Goal: Task Accomplishment & Management: Use online tool/utility

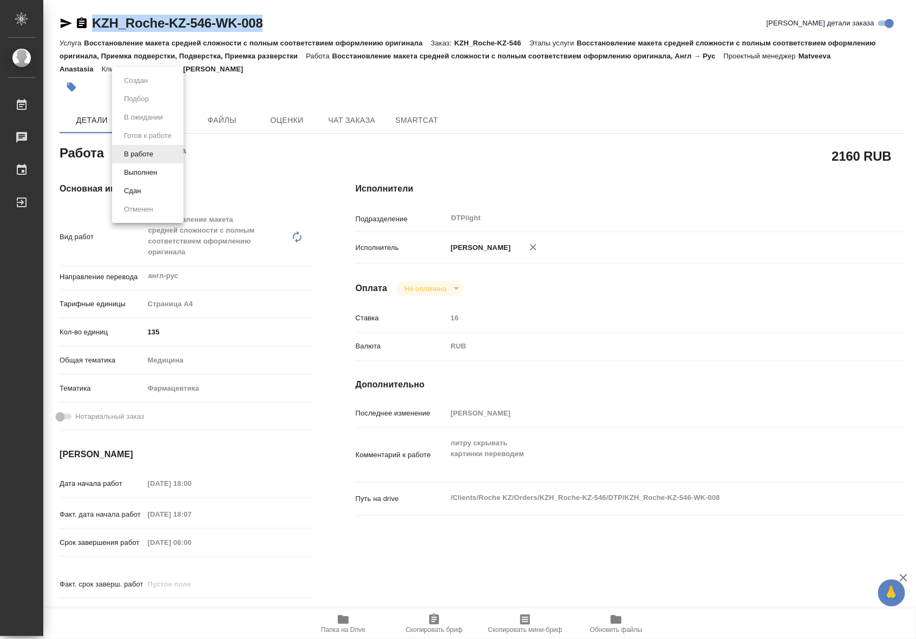
click at [152, 154] on body "🙏 .cls-1 fill:#fff; AWATERA [GEOGRAPHIC_DATA] [PERSON_NAME] 0 Чаты График Выйти…" at bounding box center [458, 319] width 916 height 639
click at [145, 171] on button "Выполнен" at bounding box center [141, 173] width 40 height 12
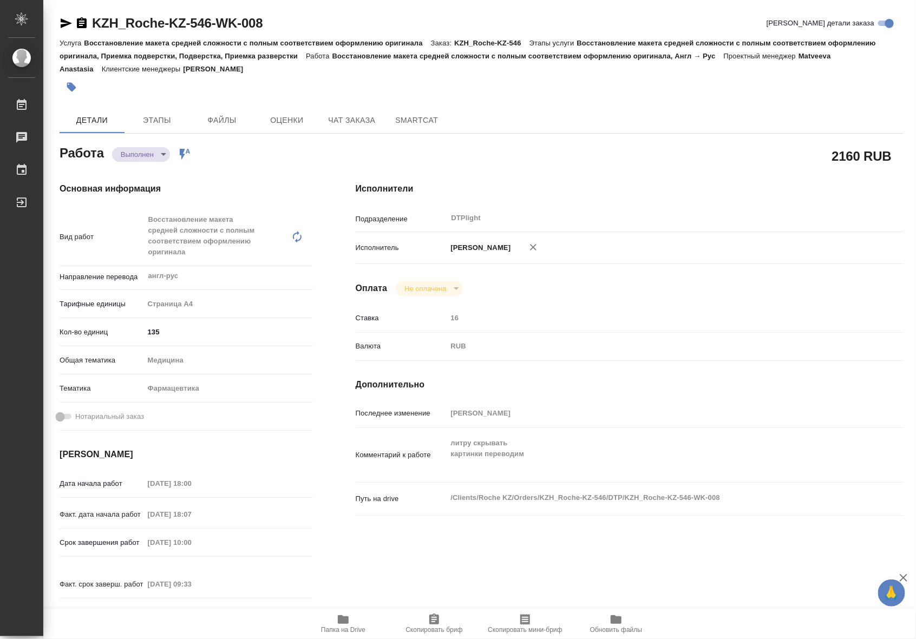
type textarea "x"
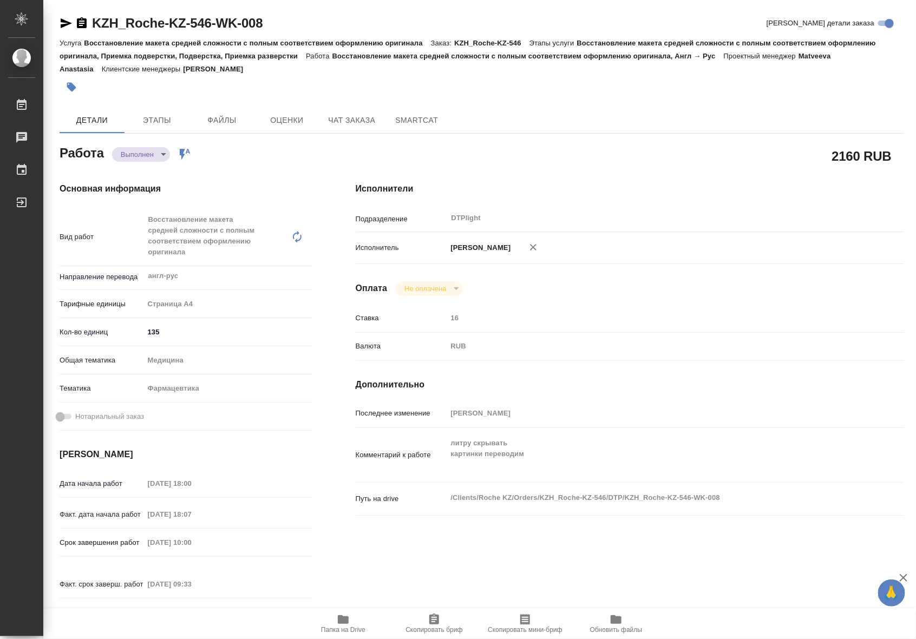
type textarea "x"
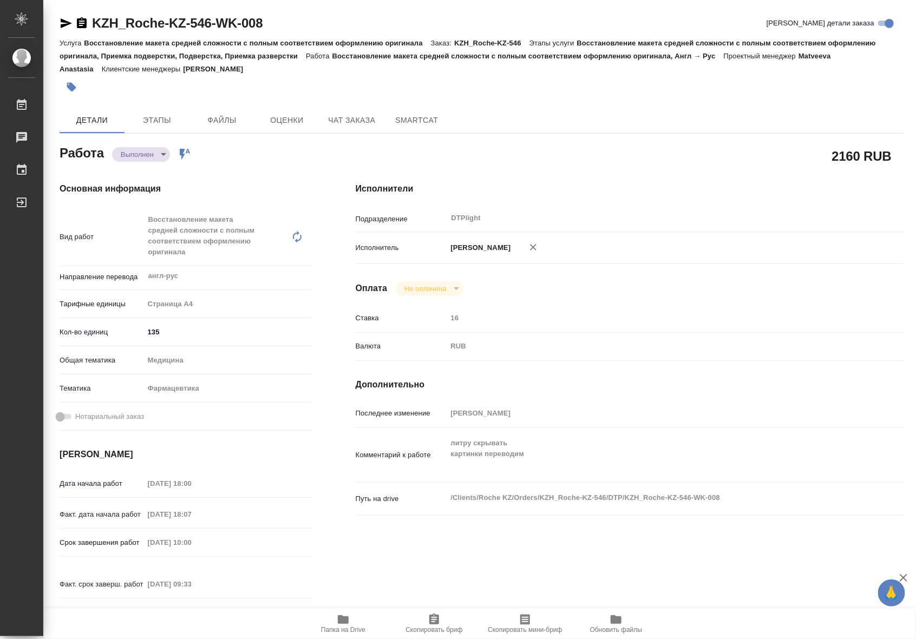
type textarea "x"
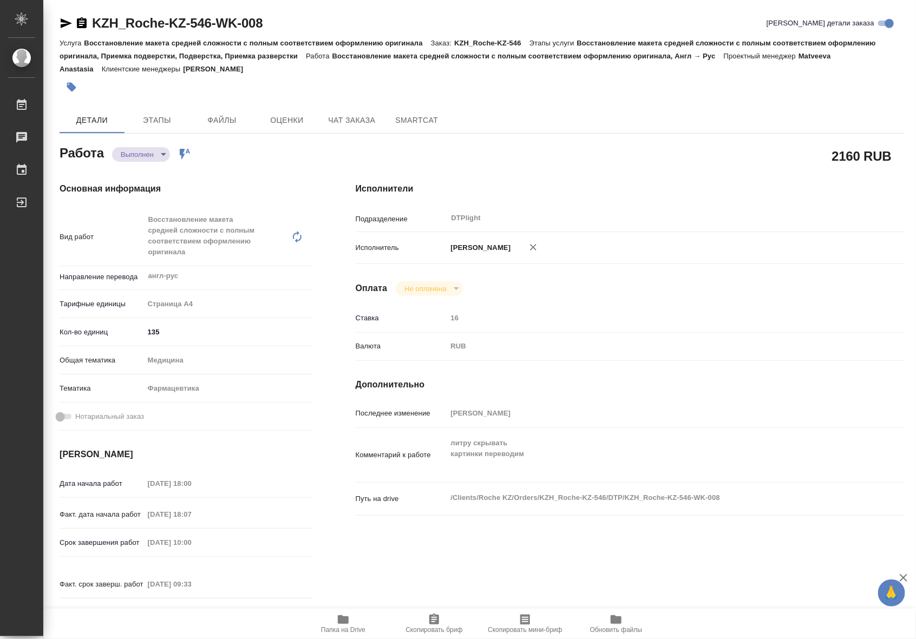
click at [334, 626] on span "Папка на Drive" at bounding box center [343, 630] width 44 height 8
